Goal: Task Accomplishment & Management: Complete application form

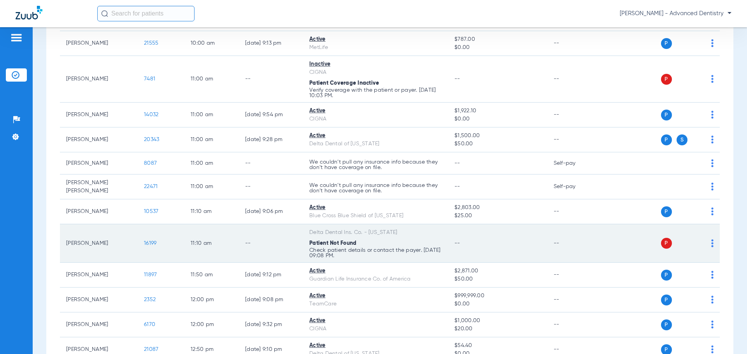
scroll to position [311, 0]
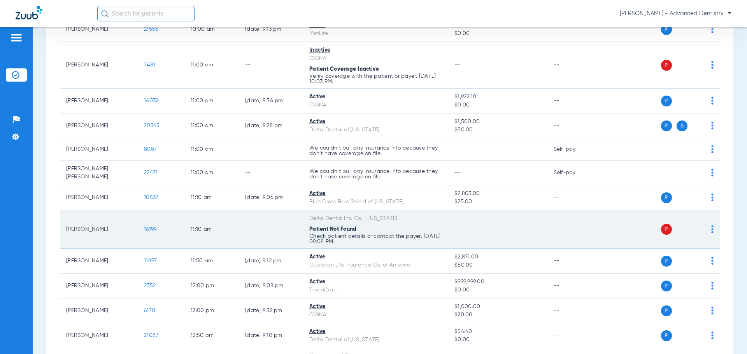
click at [243, 224] on td "--" at bounding box center [271, 229] width 64 height 39
click at [116, 229] on td "[PERSON_NAME]" at bounding box center [99, 229] width 78 height 39
click at [147, 227] on span "16199" at bounding box center [150, 229] width 12 height 5
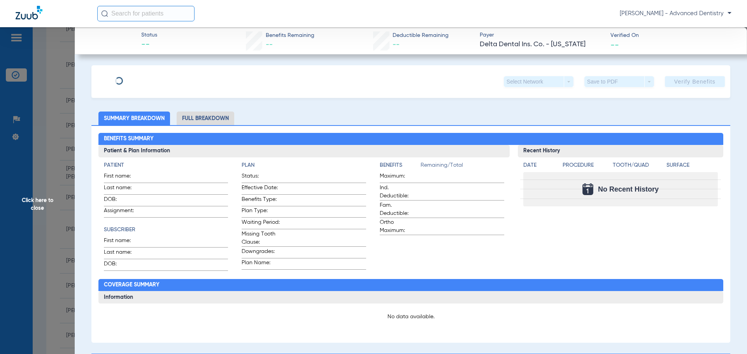
type input "[PERSON_NAME]"
type input "[DATE]"
type input "08061319692"
type input "007330000000102000"
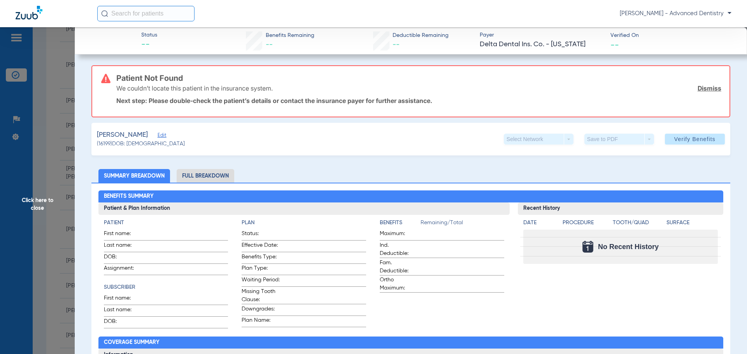
click at [158, 136] on span "Edit" at bounding box center [161, 136] width 7 height 7
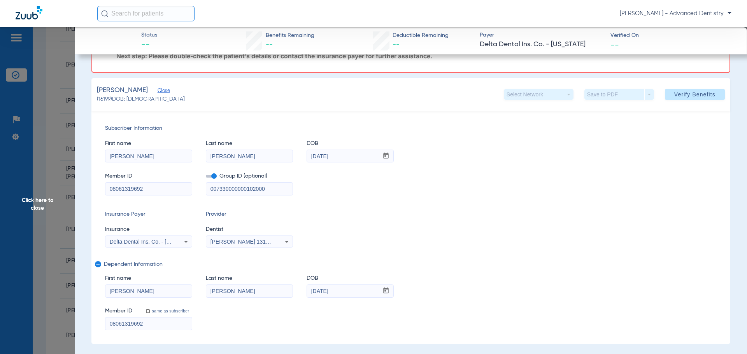
scroll to position [117, 0]
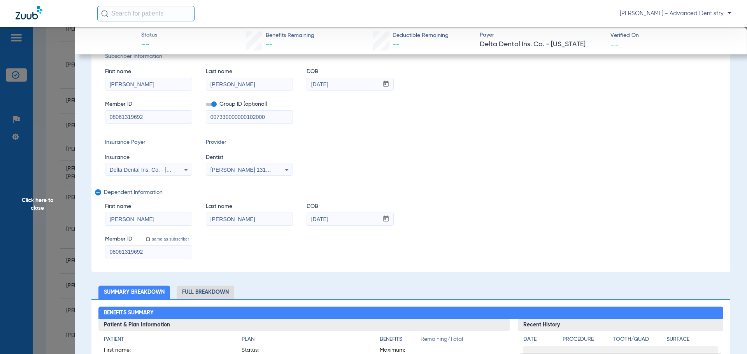
click at [183, 171] on icon at bounding box center [185, 169] width 9 height 9
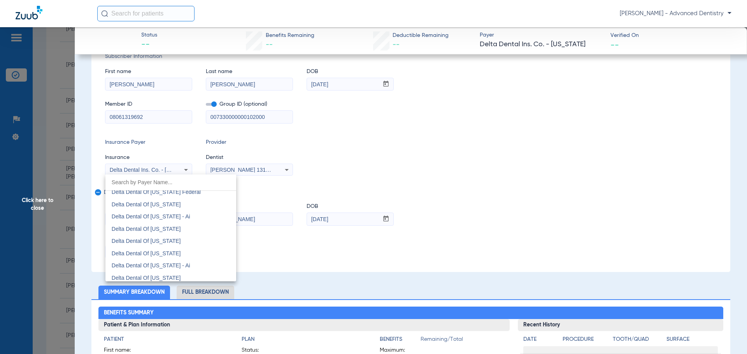
scroll to position [1542, 0]
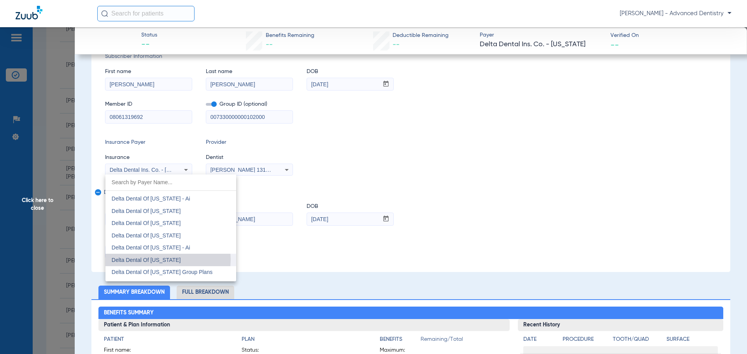
click at [162, 259] on span "Delta Dental Of [US_STATE]" at bounding box center [146, 260] width 69 height 6
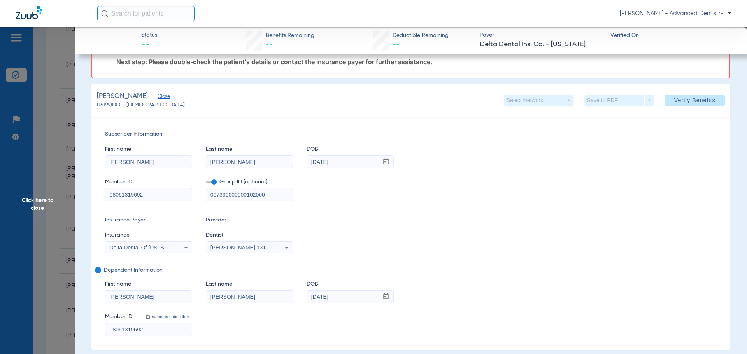
scroll to position [0, 0]
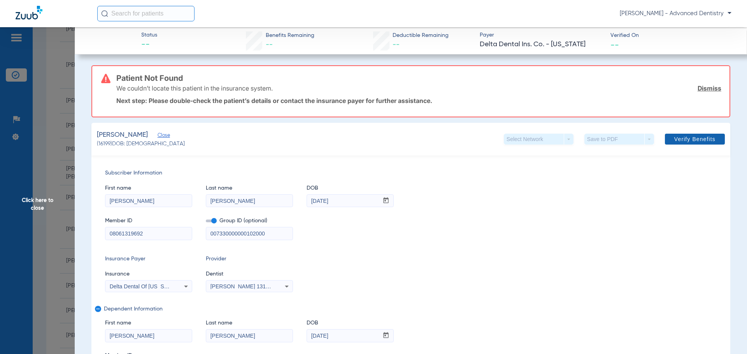
click at [693, 140] on span "Verify Benefits" at bounding box center [694, 139] width 41 height 6
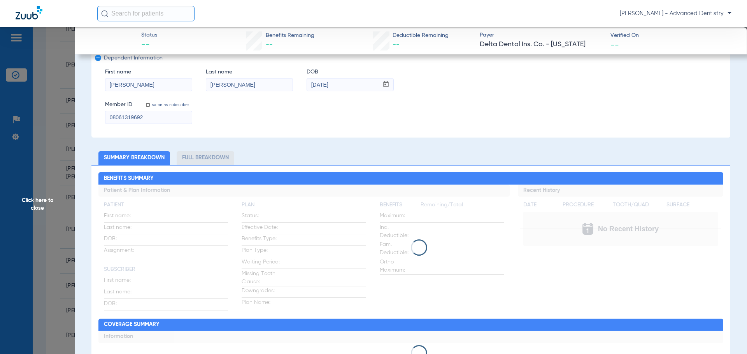
scroll to position [156, 0]
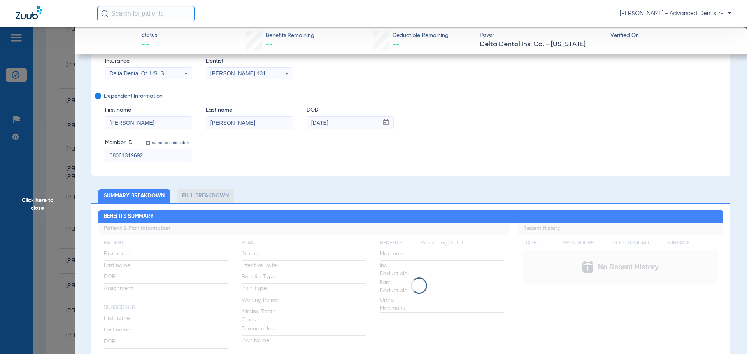
click at [46, 200] on span "Click here to close" at bounding box center [37, 204] width 75 height 354
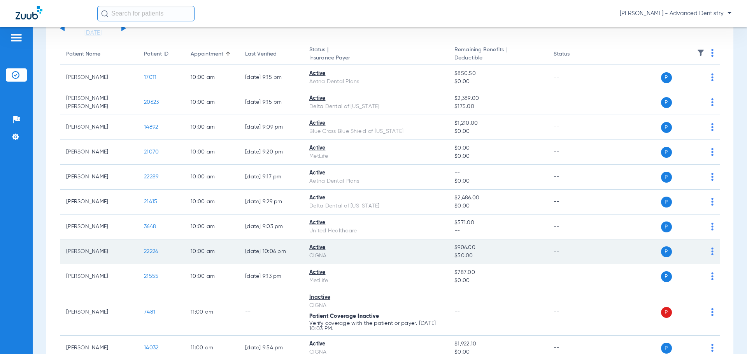
scroll to position [78, 0]
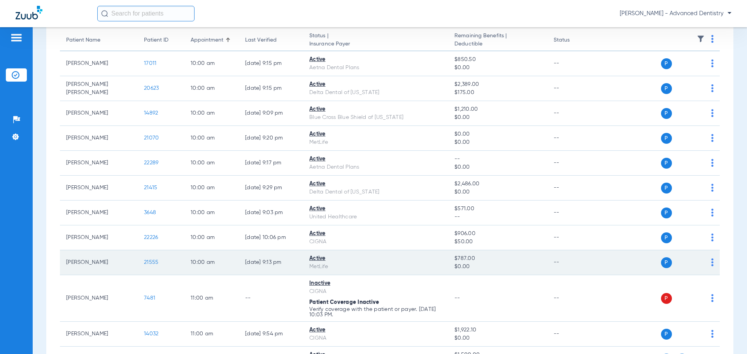
click at [152, 263] on span "21555" at bounding box center [151, 262] width 14 height 5
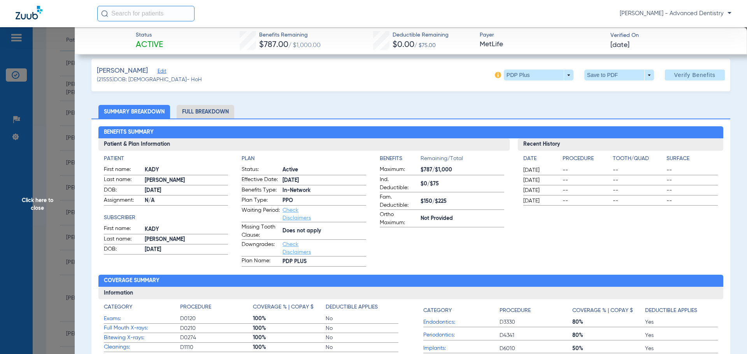
scroll to position [0, 0]
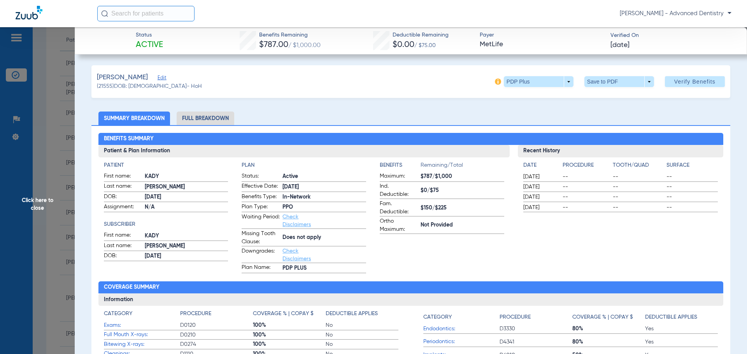
click at [160, 79] on span "Edit" at bounding box center [161, 78] width 7 height 7
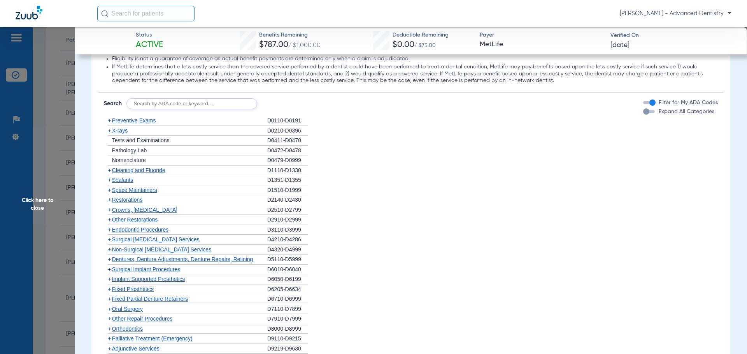
scroll to position [895, 0]
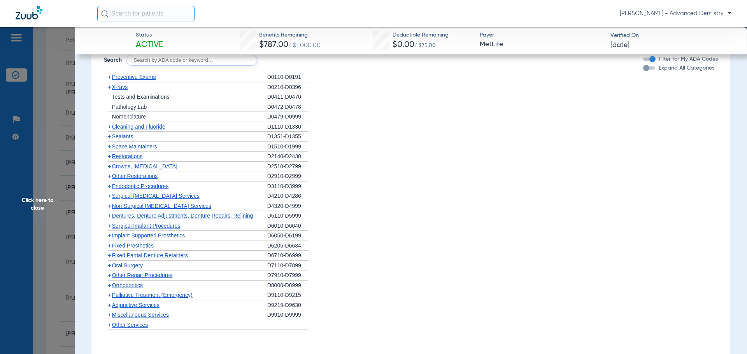
click at [109, 195] on span "+" at bounding box center [109, 196] width 3 height 6
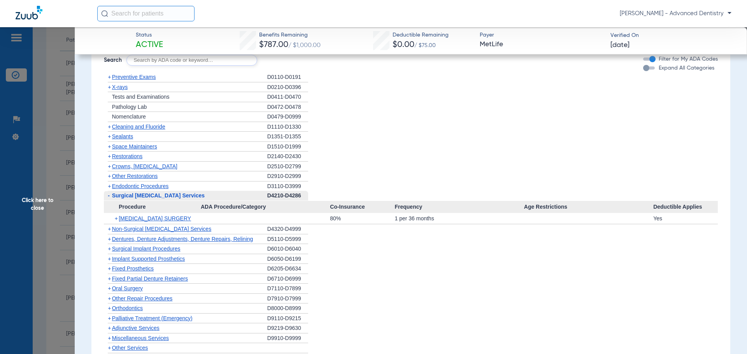
click at [110, 195] on span "-" at bounding box center [108, 196] width 8 height 10
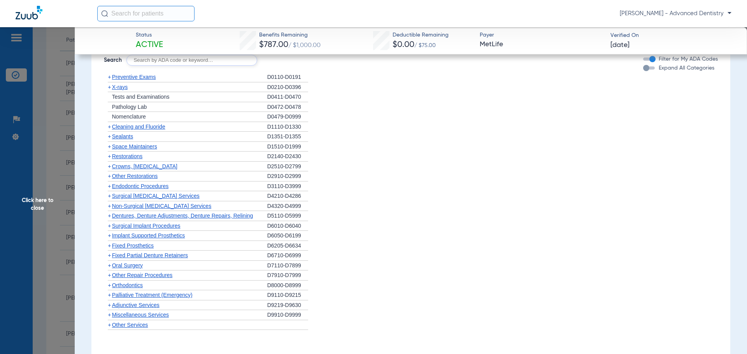
scroll to position [856, 0]
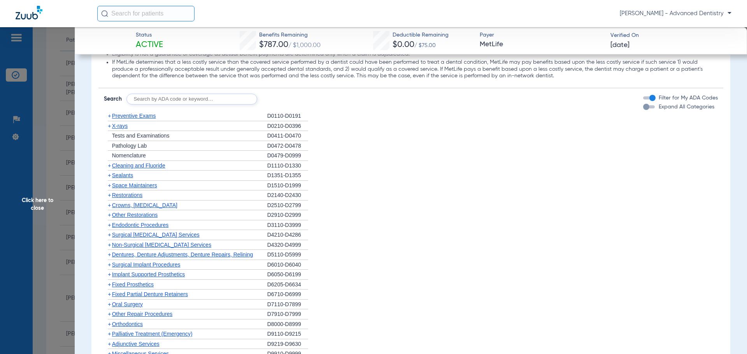
click at [175, 99] on input "text" at bounding box center [191, 99] width 131 height 11
type input "4346"
click at [275, 95] on button "Search" at bounding box center [286, 99] width 31 height 11
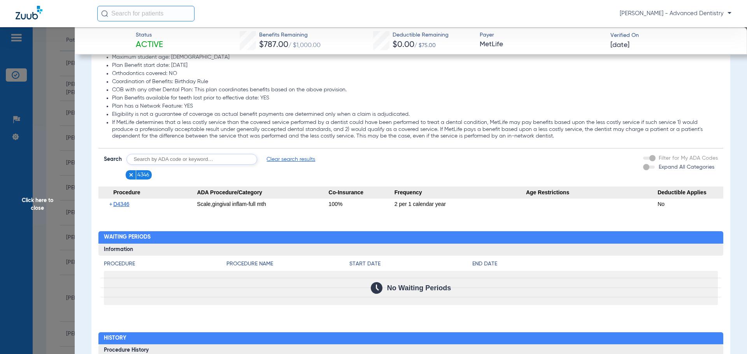
scroll to position [809, 0]
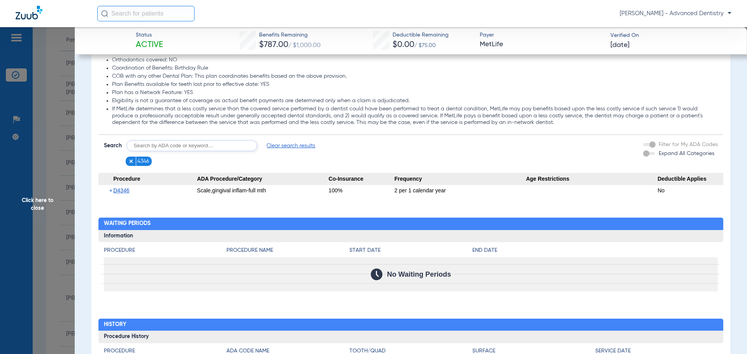
click at [112, 191] on span "+" at bounding box center [111, 190] width 4 height 11
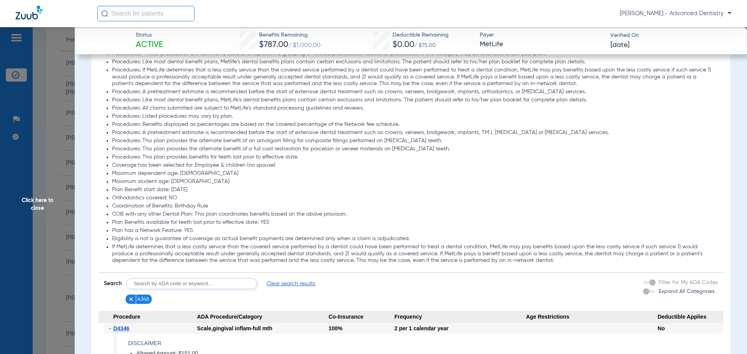
scroll to position [653, 0]
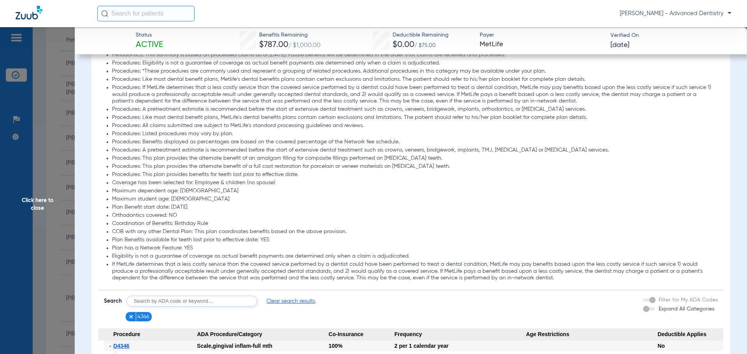
click at [38, 201] on span "Click here to close" at bounding box center [37, 204] width 75 height 354
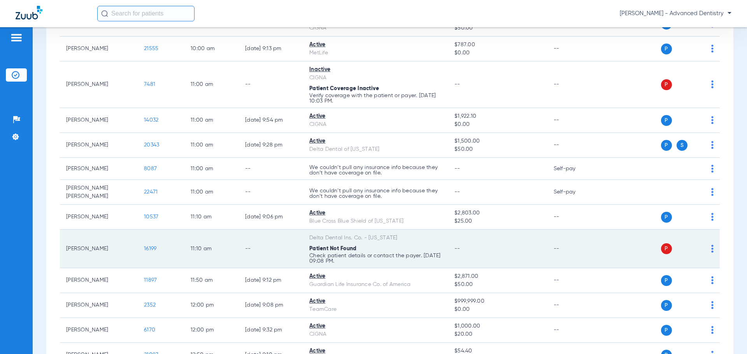
scroll to position [311, 0]
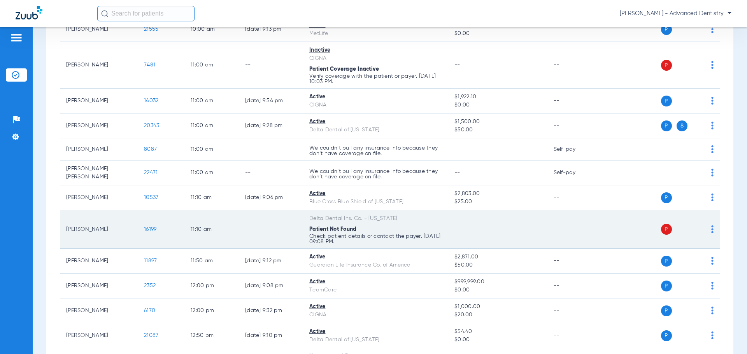
click at [373, 230] on div "Patient Not Found" at bounding box center [375, 230] width 133 height 8
